Goal: Navigation & Orientation: Go to known website

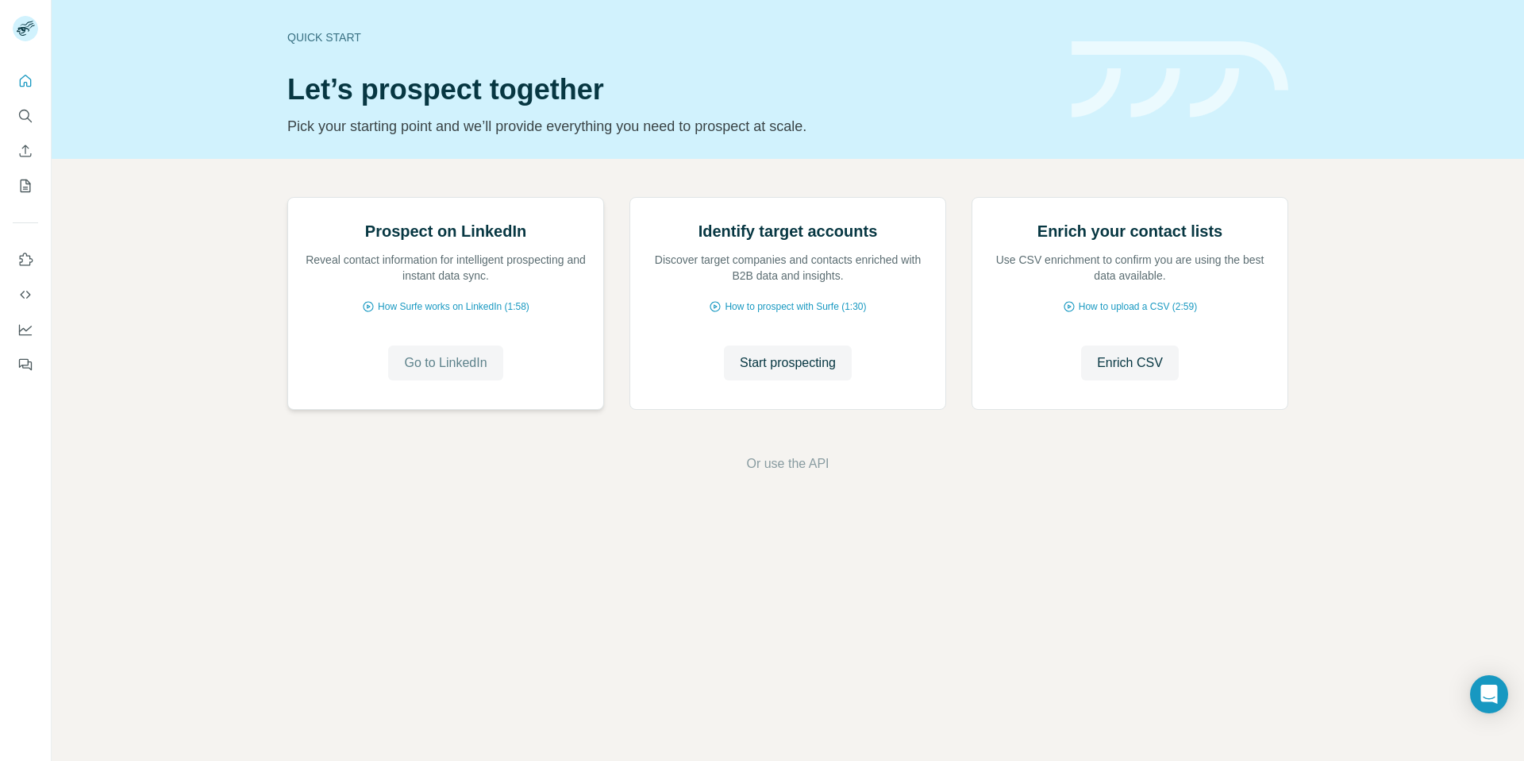
click at [455, 372] on span "Go to LinkedIn" at bounding box center [445, 362] width 83 height 19
